Goal: Task Accomplishment & Management: Manage account settings

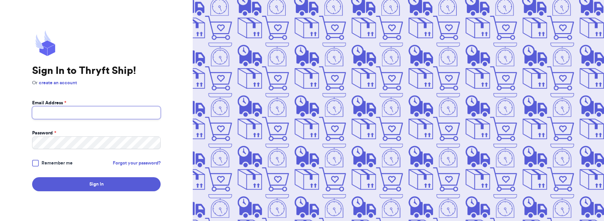
click at [121, 118] on input "Email Address *" at bounding box center [96, 112] width 128 height 13
click at [157, 114] on input "Email Address *" at bounding box center [96, 112] width 128 height 13
click at [0, 221] on com-1password-button at bounding box center [0, 221] width 0 height 0
type input "[EMAIL_ADDRESS][DOMAIN_NAME]"
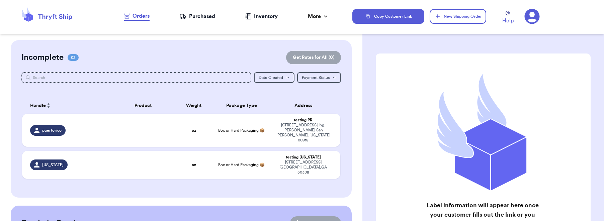
click at [530, 14] on icon at bounding box center [531, 16] width 15 height 15
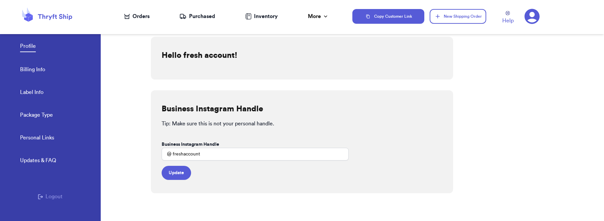
click at [35, 90] on link "Label Info" at bounding box center [31, 92] width 23 height 9
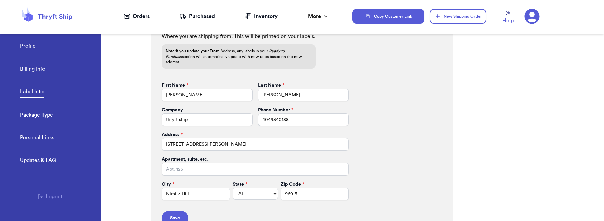
scroll to position [308, 0]
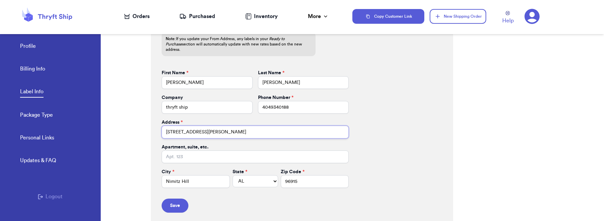
click at [210, 130] on input "[STREET_ADDRESS][PERSON_NAME]" at bounding box center [254, 132] width 187 height 13
type input "[STREET_ADDRESS]"
type input "apt 211"
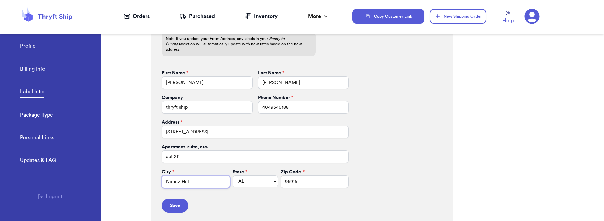
type input "[GEOGRAPHIC_DATA]"
select select "GA"
type input "30601"
click at [174, 199] on button "Save" at bounding box center [174, 206] width 27 height 14
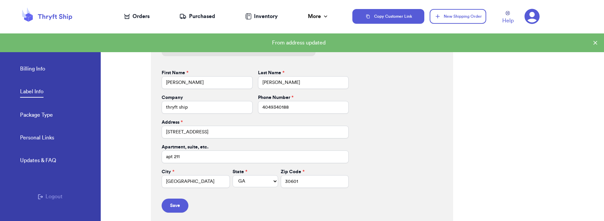
click at [139, 18] on div "Orders" at bounding box center [136, 16] width 25 height 8
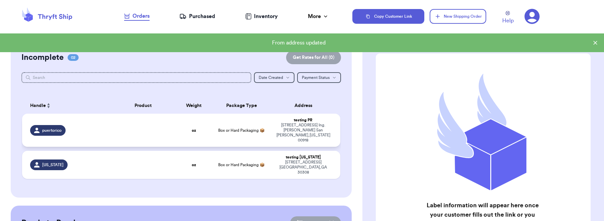
click at [288, 127] on div "[STREET_ADDRESS] Ing. [PERSON_NAME] [GEOGRAPHIC_DATA][PERSON_NAME] , [US_STATE]…" at bounding box center [303, 133] width 58 height 20
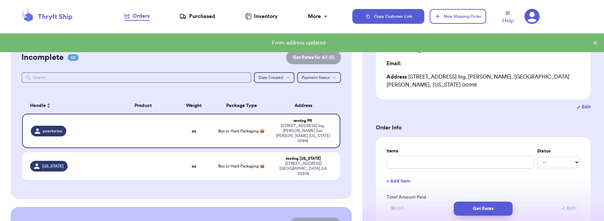
scroll to position [220, 0]
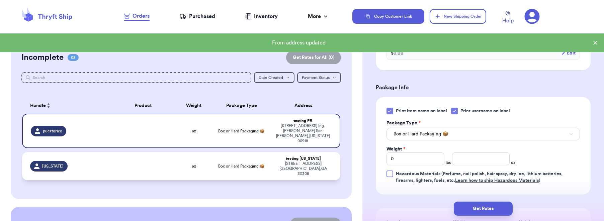
click at [321, 161] on div "[STREET_ADDRESS]" at bounding box center [303, 168] width 58 height 15
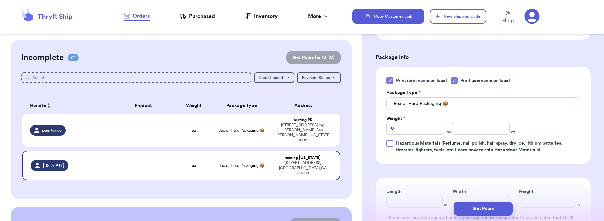
scroll to position [245, 0]
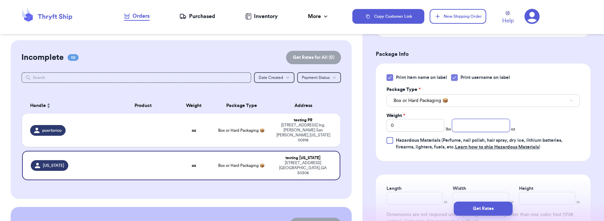
click at [461, 124] on input "number" at bounding box center [481, 125] width 58 height 13
type input "6"
click at [341, 99] on div "Incomplete 02 Get Rates for All ( 0 ) Get Rates for All ( 0 ) Date Created Date…" at bounding box center [181, 119] width 340 height 159
click at [319, 61] on button "Get Rates for All ( 1 )" at bounding box center [313, 57] width 53 height 13
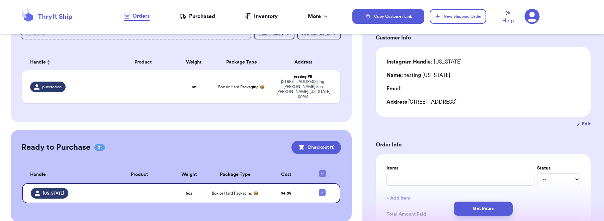
scroll to position [0, 0]
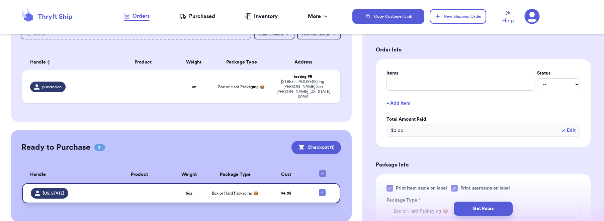
click at [282, 183] on td "$ 4.58" at bounding box center [286, 193] width 46 height 20
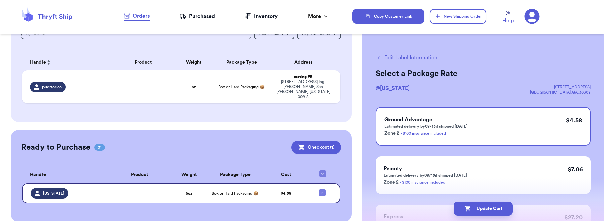
click at [388, 54] on button "Edit Label Information" at bounding box center [406, 57] width 62 height 8
checkbox input "false"
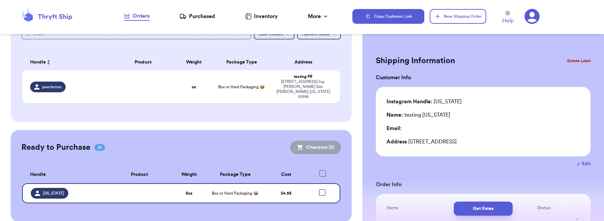
checkbox input "true"
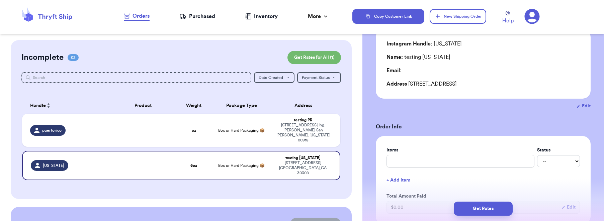
scroll to position [127, 0]
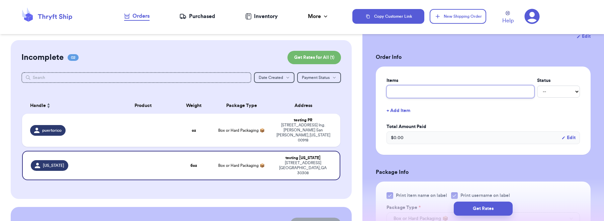
click at [399, 89] on input "text" at bounding box center [460, 91] width 148 height 13
click at [342, 118] on div "Incomplete 02 Get Rates for All ( 1 ) Get Rates for All ( 1 ) Date Created Date…" at bounding box center [181, 119] width 340 height 159
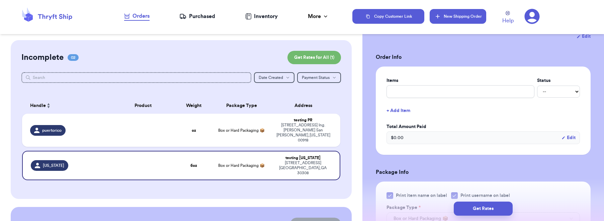
click at [463, 19] on button "New Shipping Order" at bounding box center [457, 16] width 56 height 15
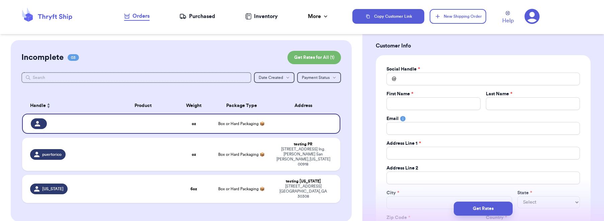
scroll to position [0, 0]
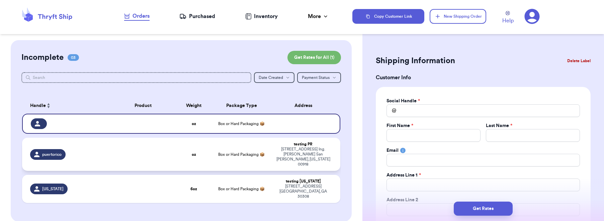
click at [288, 147] on div "[STREET_ADDRESS] Ing. [PERSON_NAME] [GEOGRAPHIC_DATA][PERSON_NAME] , [US_STATE]…" at bounding box center [303, 157] width 58 height 20
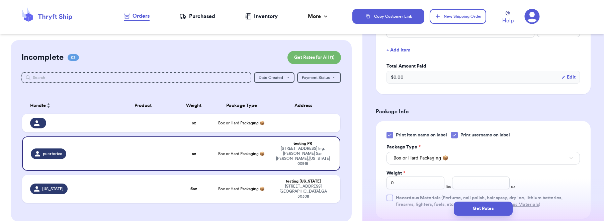
scroll to position [238, 0]
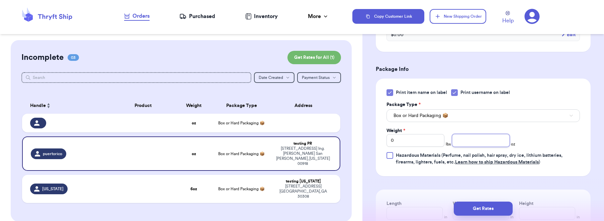
click at [466, 136] on input "number" at bounding box center [481, 140] width 58 height 13
type input "5"
click at [333, 84] on div at bounding box center [180, 86] width 319 height 5
click at [324, 64] on button "Get Rates for All ( 2 )" at bounding box center [313, 57] width 54 height 13
checkbox input "true"
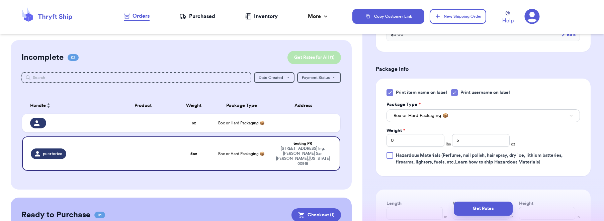
click at [314, 59] on button "Get Rates for All ( 1 )" at bounding box center [313, 57] width 53 height 13
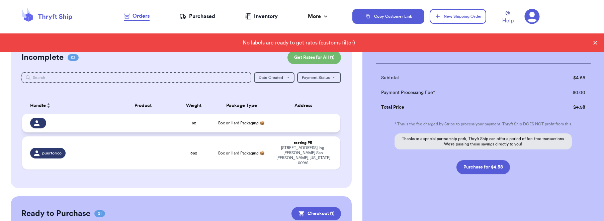
click at [306, 125] on td at bounding box center [305, 123] width 70 height 19
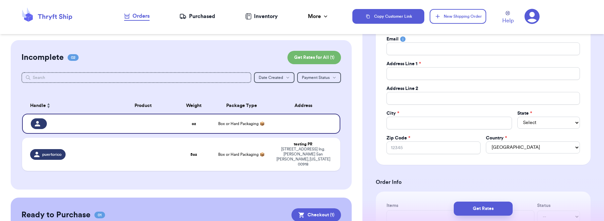
scroll to position [0, 0]
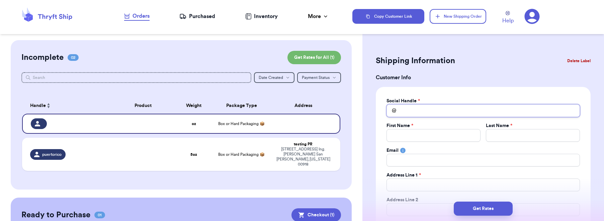
click at [401, 111] on input "Total Amount Paid" at bounding box center [482, 110] width 193 height 13
type input "c"
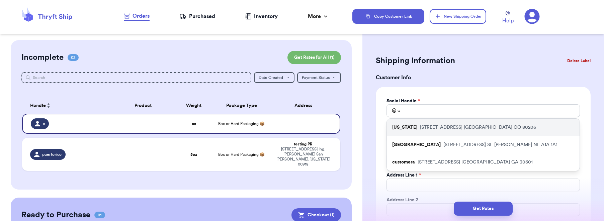
click at [417, 123] on div "[US_STATE] [STREET_ADDRESS]" at bounding box center [483, 127] width 193 height 17
type input "[US_STATE]"
type input "testing"
type input "[US_STATE]"
type input "[STREET_ADDRESS]"
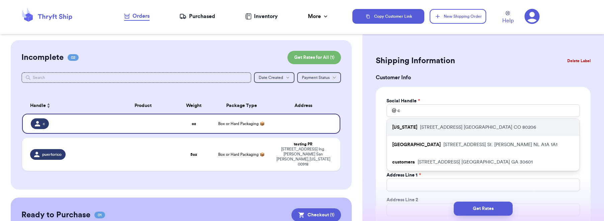
type input "[GEOGRAPHIC_DATA]"
select select "CO"
type input "80206"
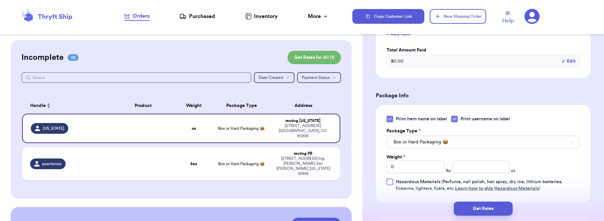
scroll to position [343, 0]
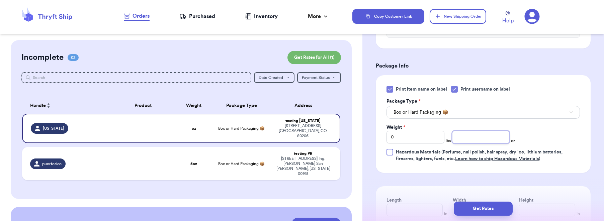
click at [461, 139] on input "number" at bounding box center [481, 137] width 58 height 13
type input "4"
click at [534, 124] on div "Print item name on label Print username on label Package Type * Box or Hard Pac…" at bounding box center [482, 124] width 193 height 76
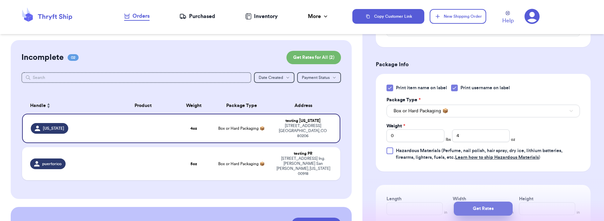
click at [476, 204] on button "Get Rates" at bounding box center [482, 209] width 59 height 14
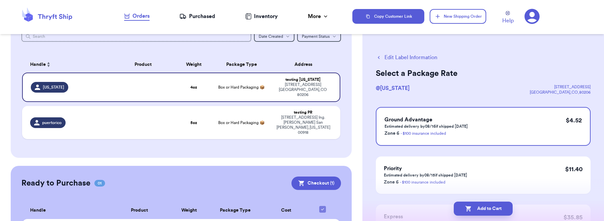
scroll to position [0, 0]
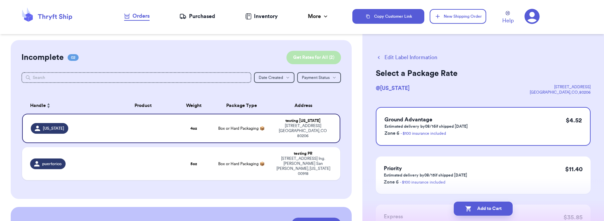
click at [317, 57] on button "Get Rates for All ( 2 )" at bounding box center [313, 57] width 54 height 13
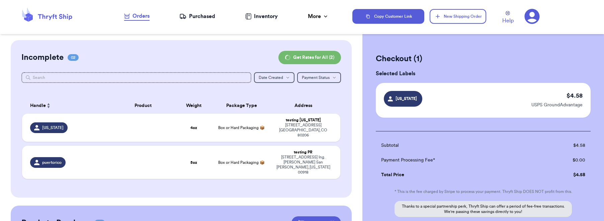
checkbox input "true"
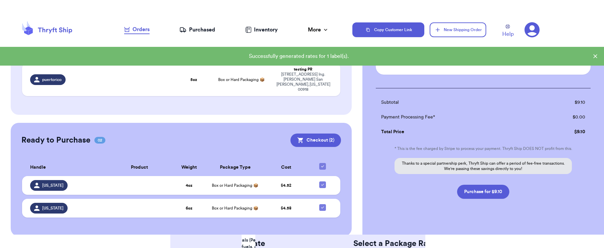
scroll to position [66, 0]
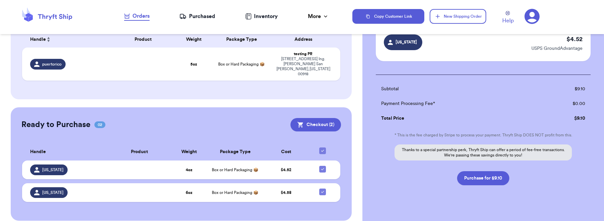
drag, startPoint x: 292, startPoint y: 220, endPoint x: 293, endPoint y: 232, distance: 12.4
click at [293, 221] on html "Orders Purchased Inventory More Stats Completed Orders Copy Customer Link New S…" at bounding box center [302, 110] width 604 height 221
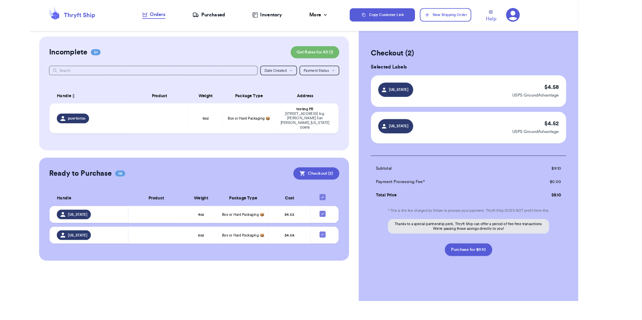
scroll to position [0, 0]
